Goal: Task Accomplishment & Management: Manage account settings

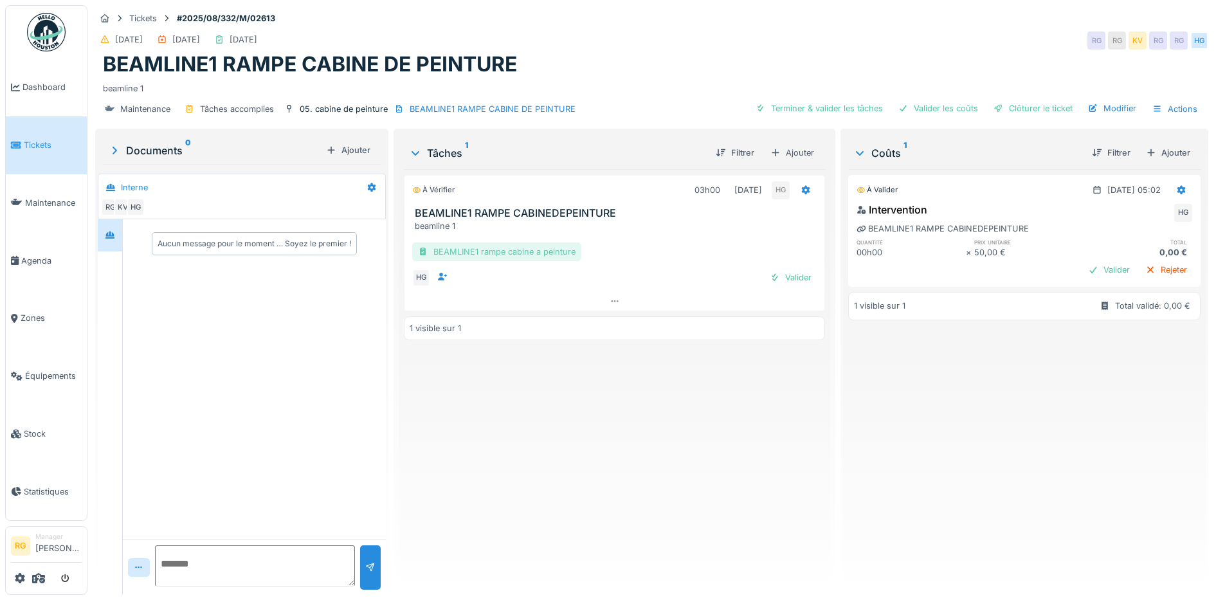
click at [493, 253] on div "BEAMLINE1 rampe cabine a peinture" at bounding box center [496, 251] width 169 height 19
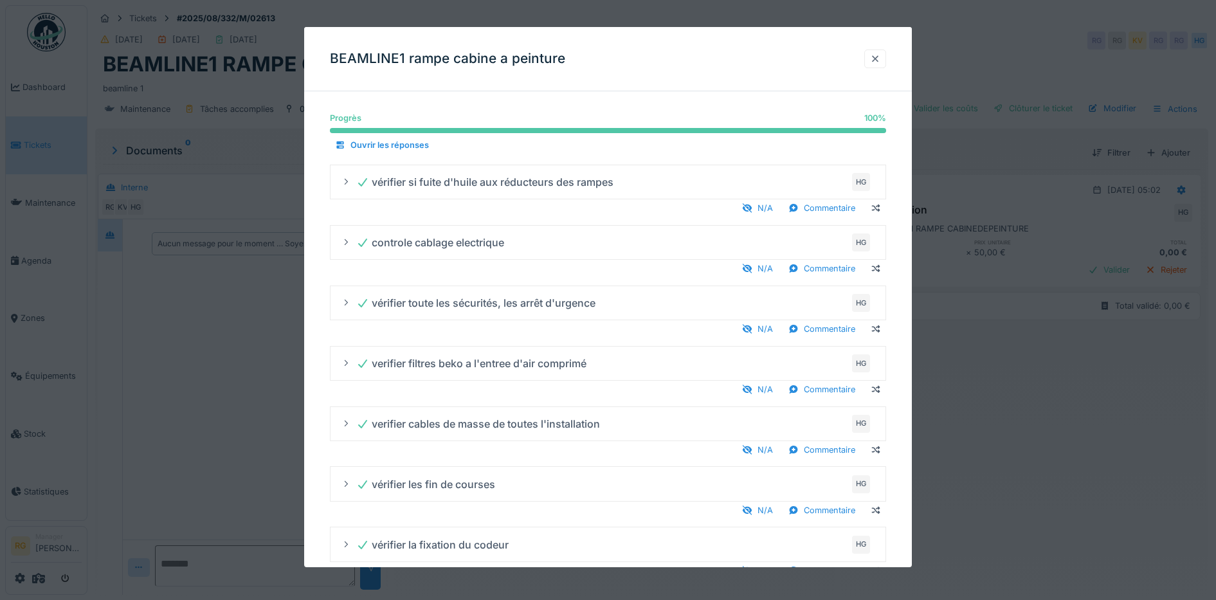
click at [880, 63] on div at bounding box center [875, 59] width 10 height 12
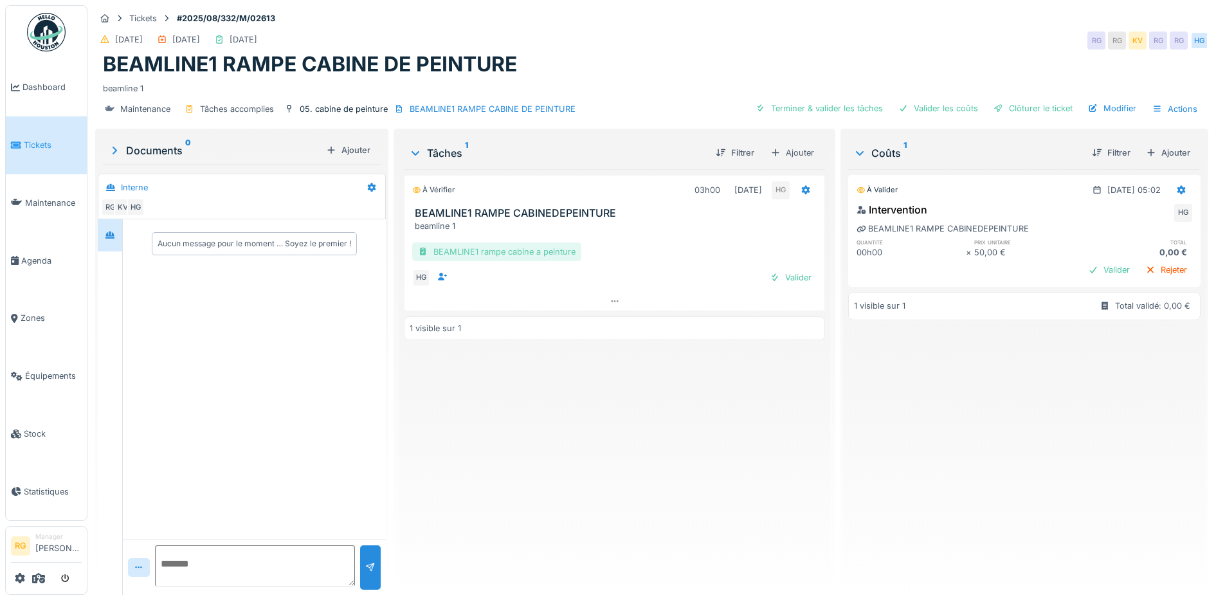
click at [527, 249] on div "BEAMLINE1 rampe cabine a peinture" at bounding box center [496, 251] width 169 height 19
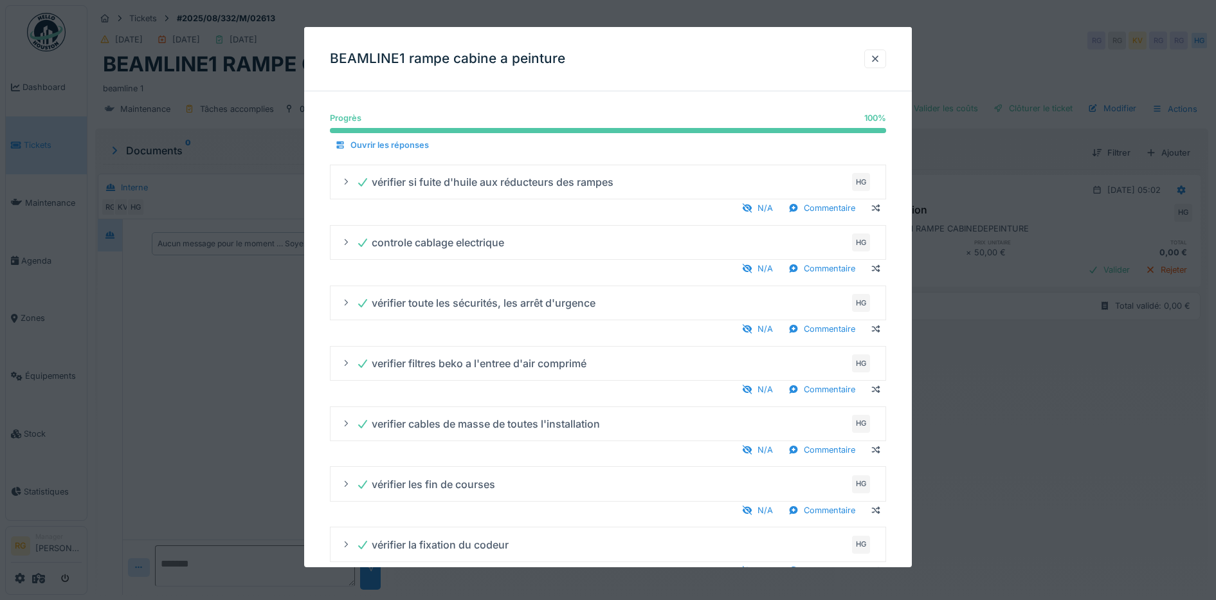
click at [358, 148] on div "Ouvrir les réponses" at bounding box center [382, 144] width 104 height 17
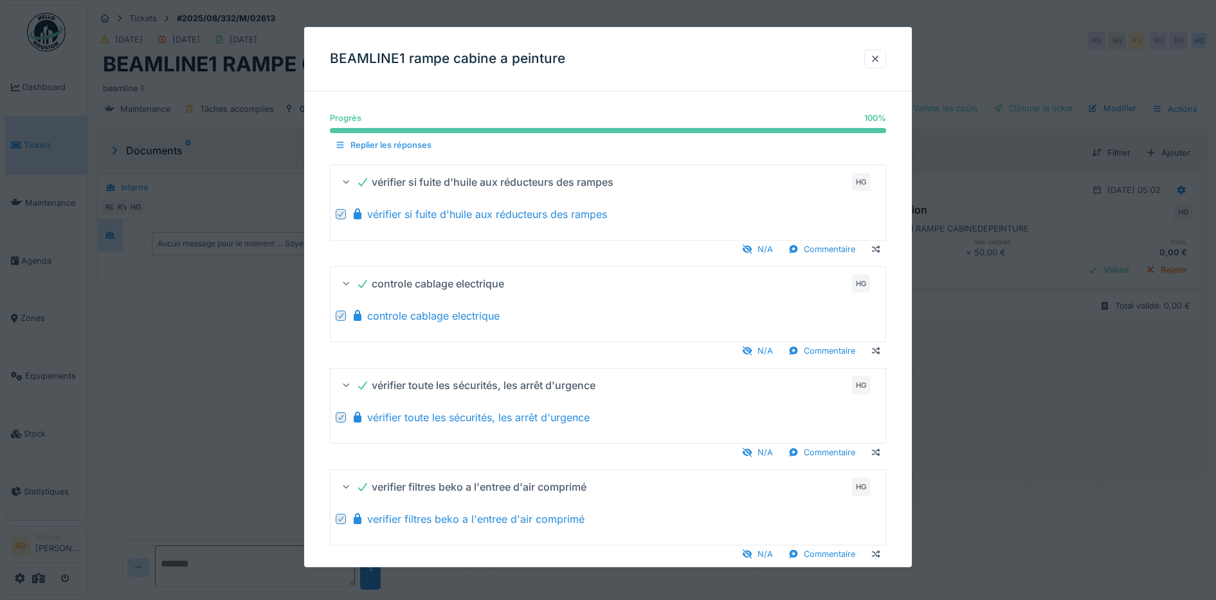
click at [375, 146] on div "Replier les réponses" at bounding box center [383, 144] width 107 height 17
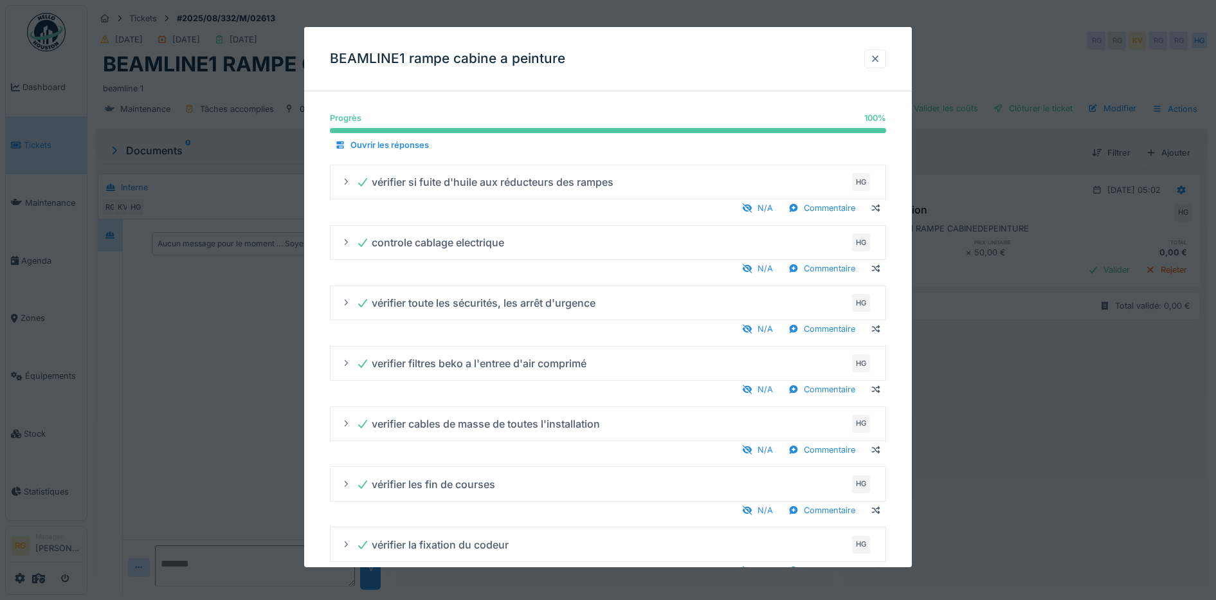
click at [880, 58] on div at bounding box center [875, 59] width 10 height 12
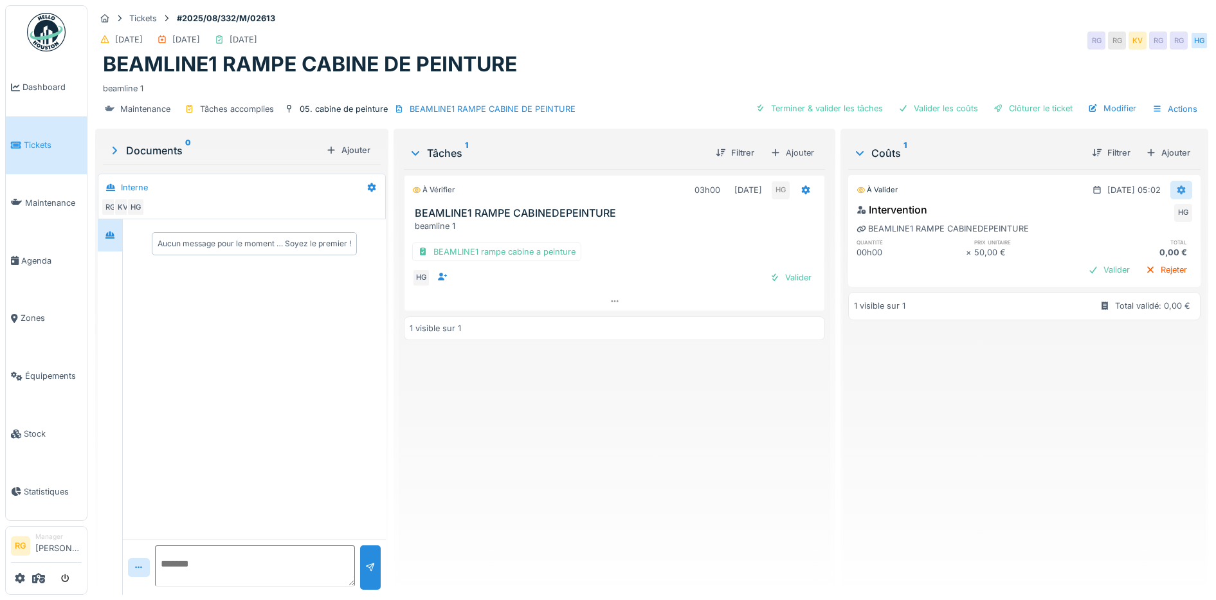
click at [1177, 186] on icon at bounding box center [1181, 190] width 8 height 9
click at [1167, 220] on div "Modifier" at bounding box center [1168, 218] width 62 height 19
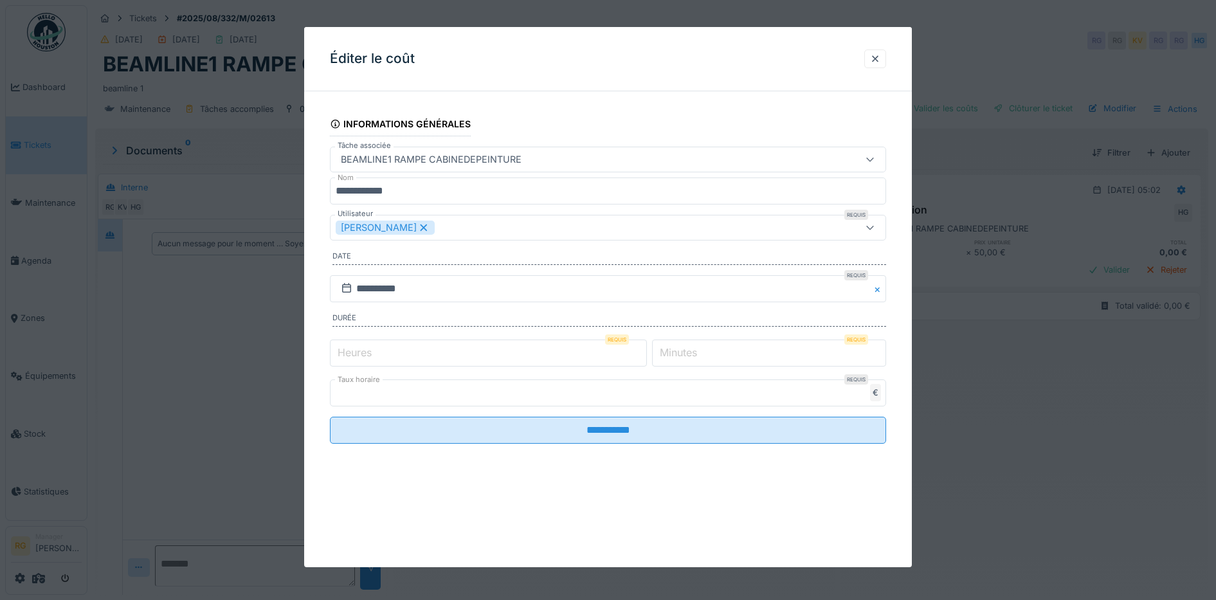
click at [370, 354] on label "Heures" at bounding box center [354, 352] width 39 height 15
click at [370, 354] on input "*" at bounding box center [488, 352] width 317 height 27
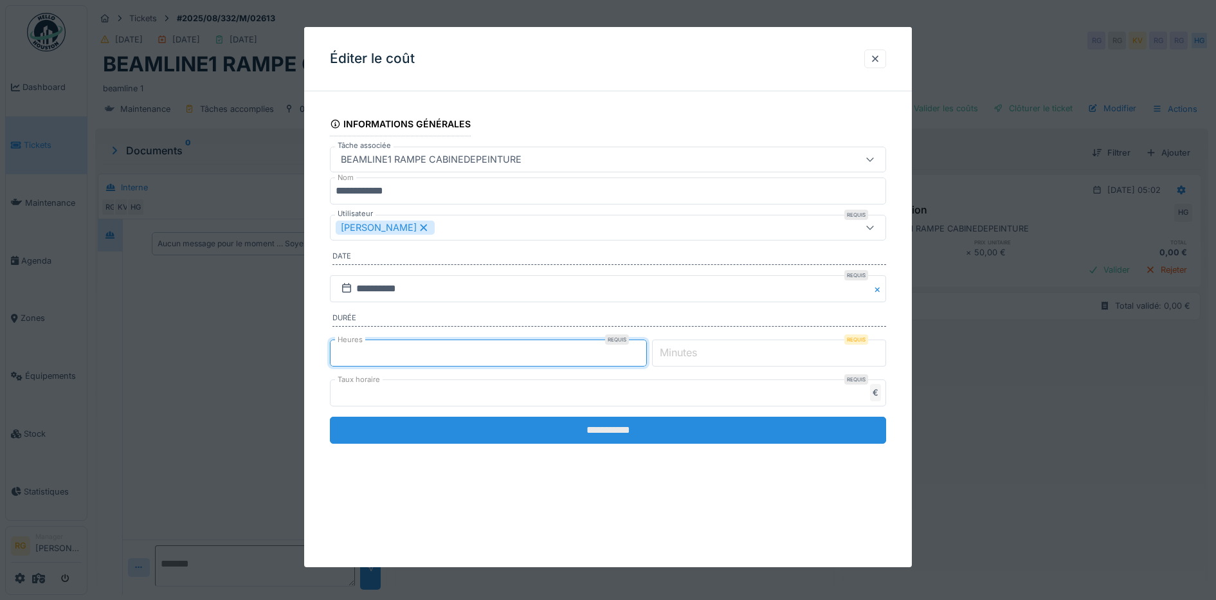
type input "*"
click at [553, 433] on input "**********" at bounding box center [608, 430] width 557 height 27
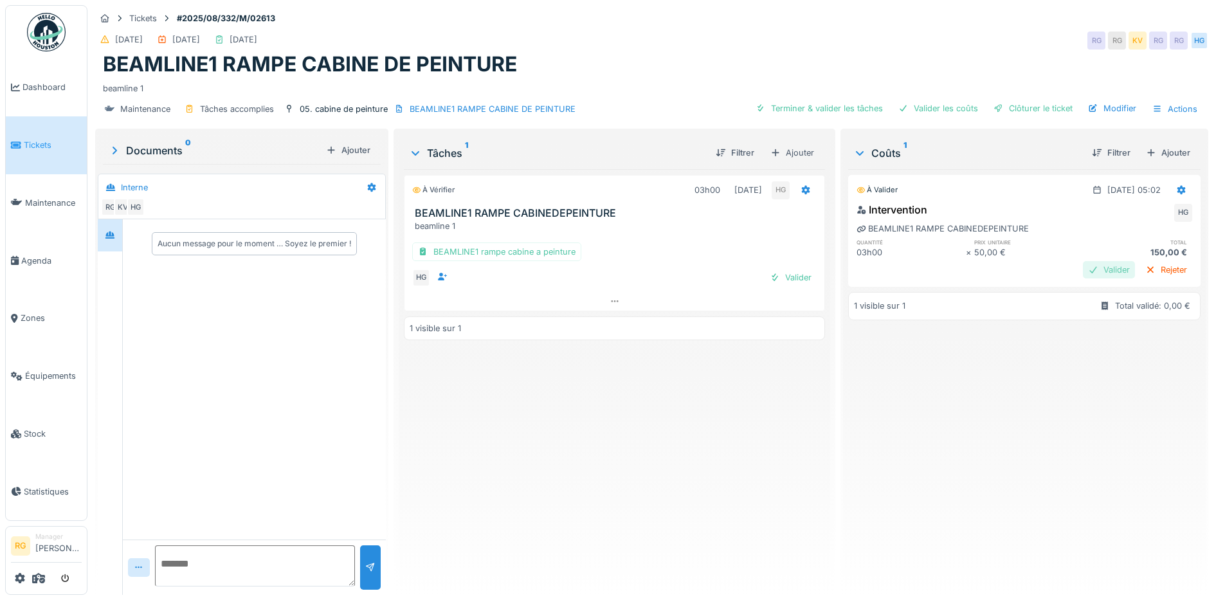
click at [1083, 267] on div "Valider" at bounding box center [1109, 269] width 52 height 17
click at [787, 283] on div "Valider" at bounding box center [790, 277] width 52 height 17
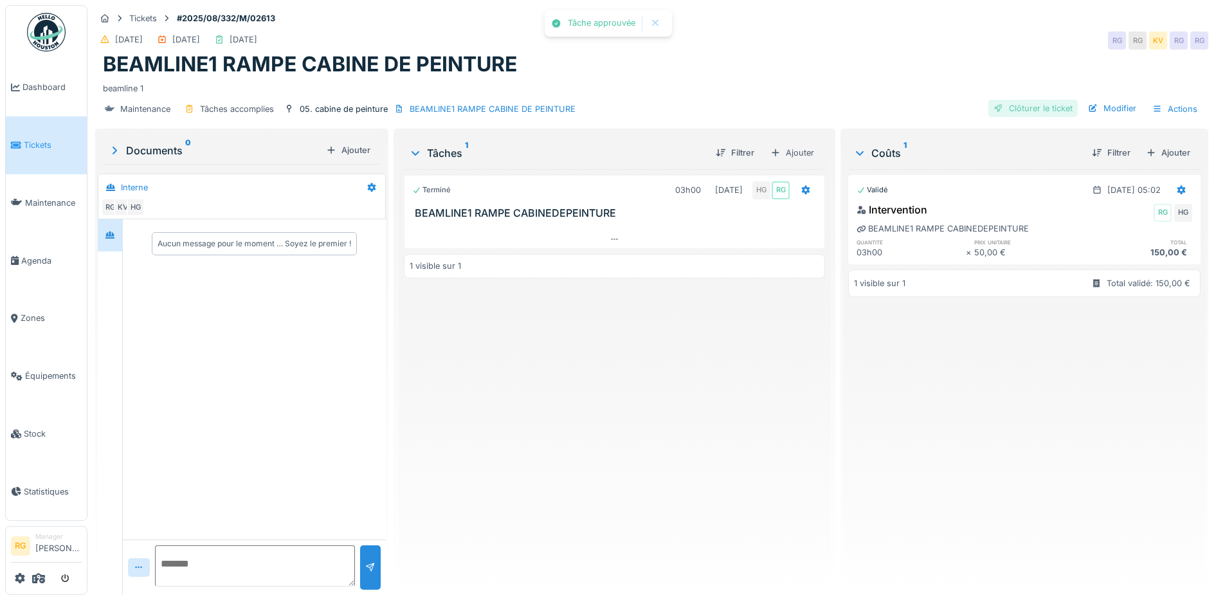
click at [1018, 110] on div "Clôturer le ticket" at bounding box center [1032, 108] width 89 height 17
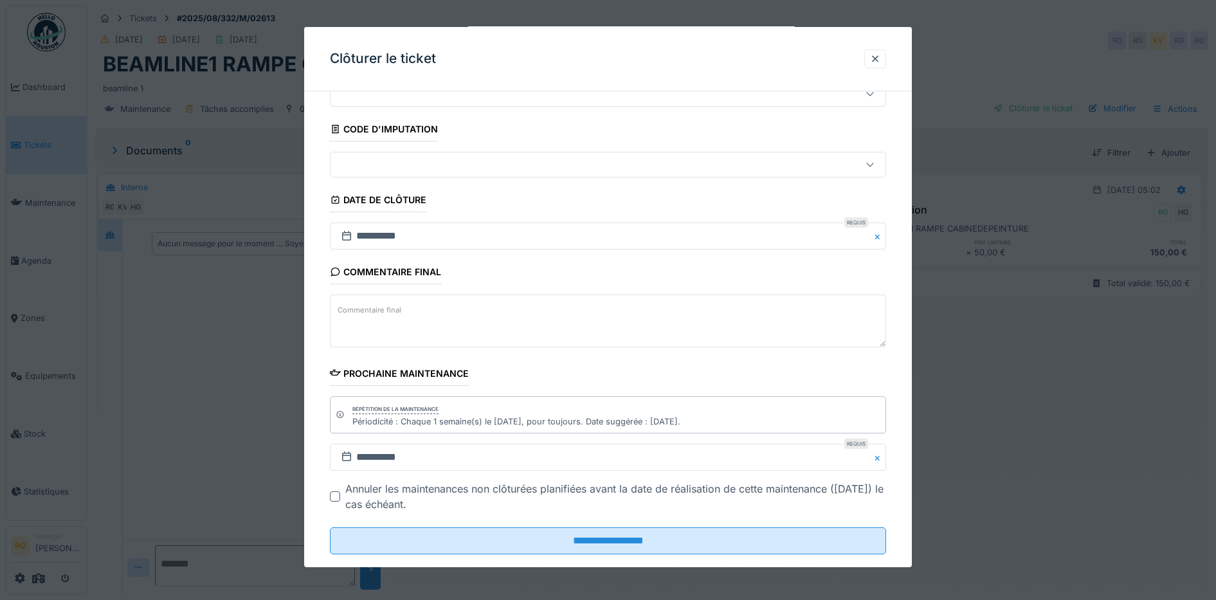
scroll to position [78, 0]
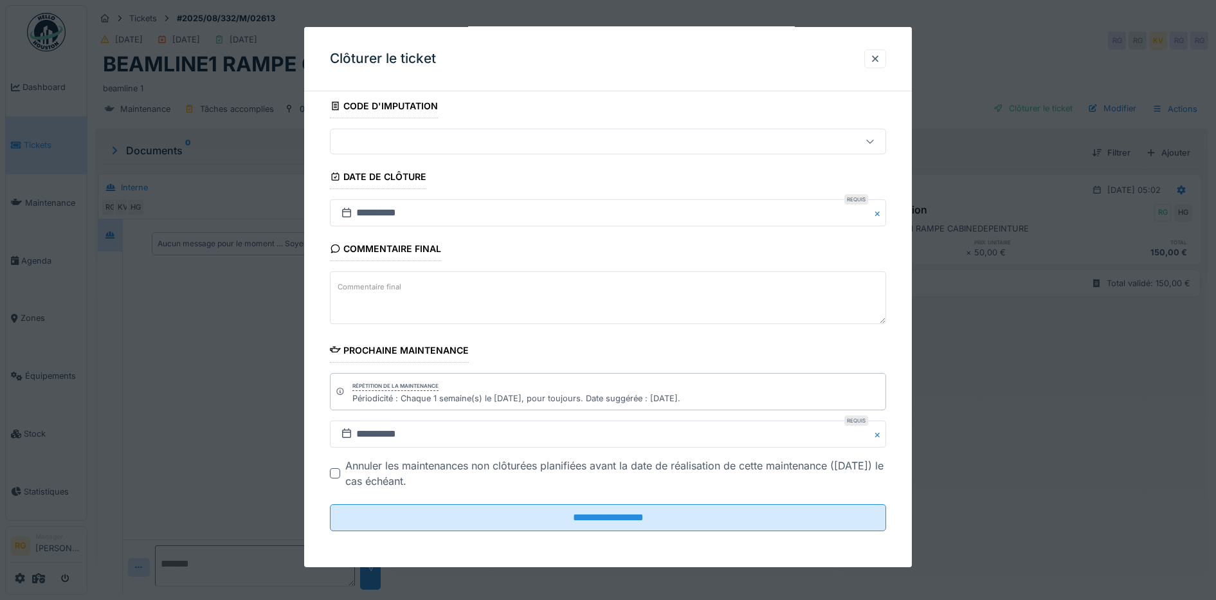
click at [419, 291] on textarea "Commentaire final" at bounding box center [608, 297] width 557 height 53
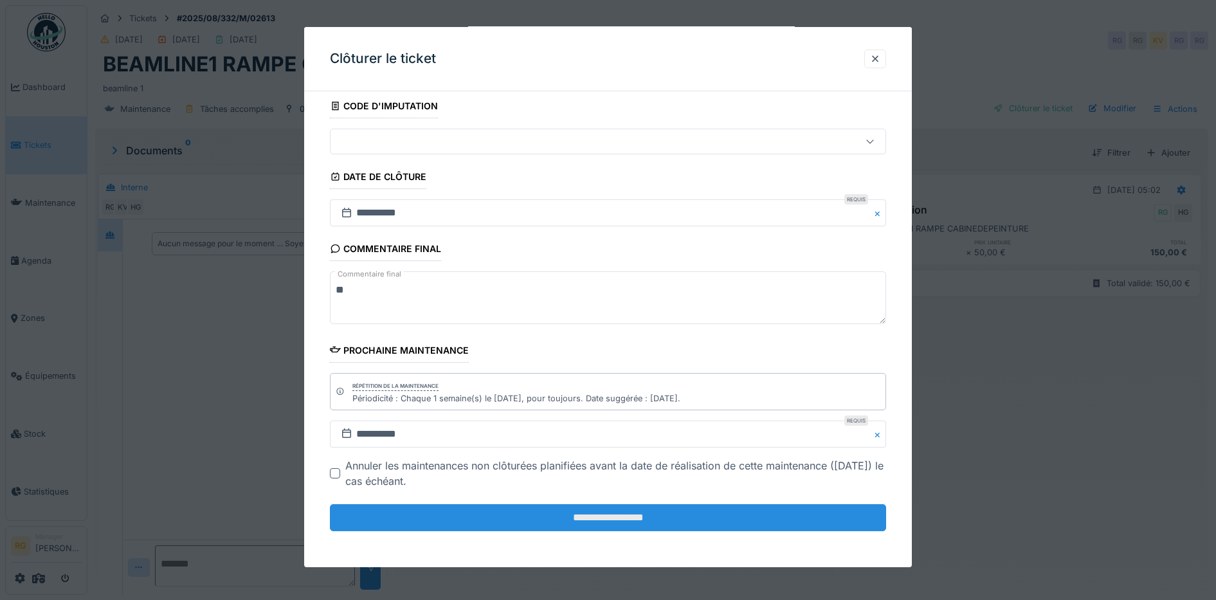
type textarea "**"
click at [613, 525] on input "**********" at bounding box center [608, 517] width 557 height 27
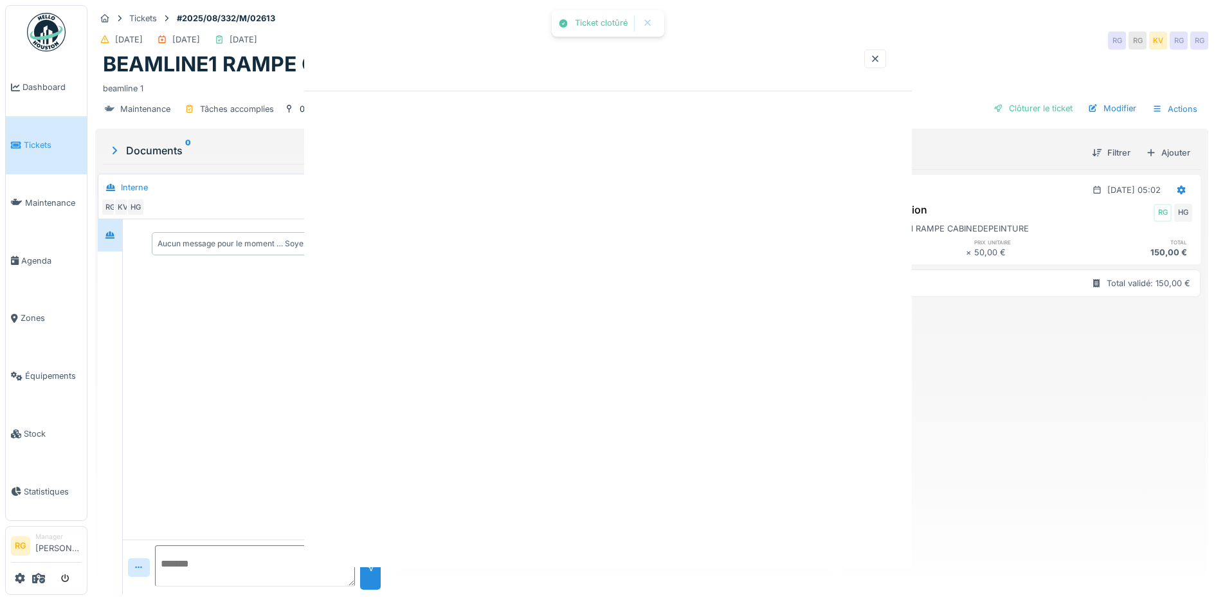
scroll to position [0, 0]
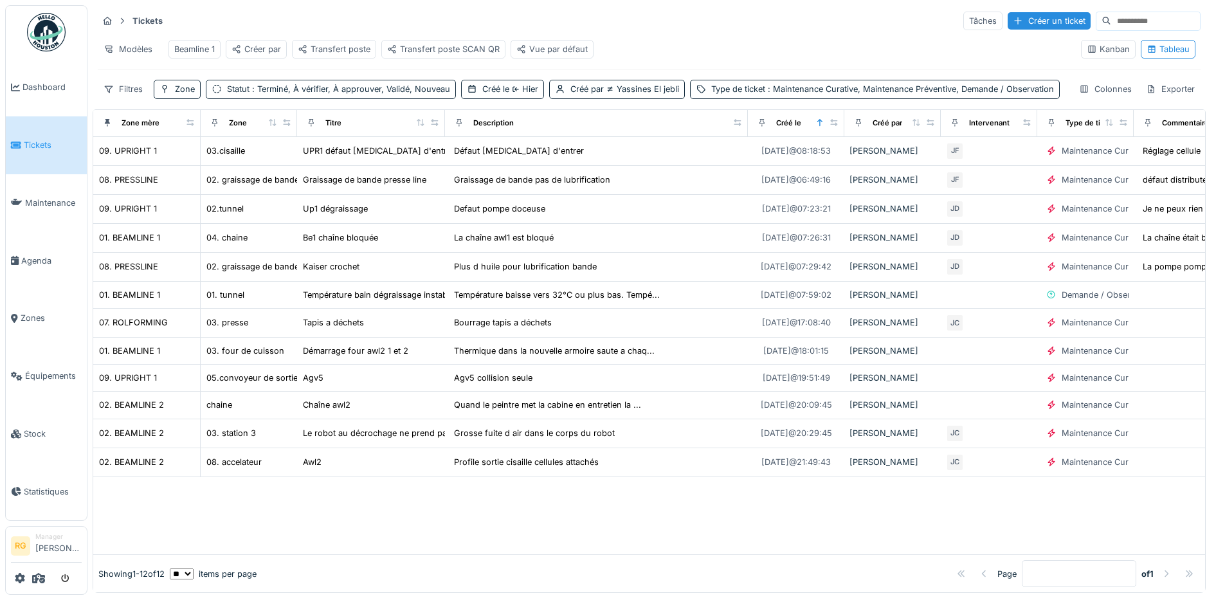
scroll to position [10, 0]
